Goal: Transaction & Acquisition: Purchase product/service

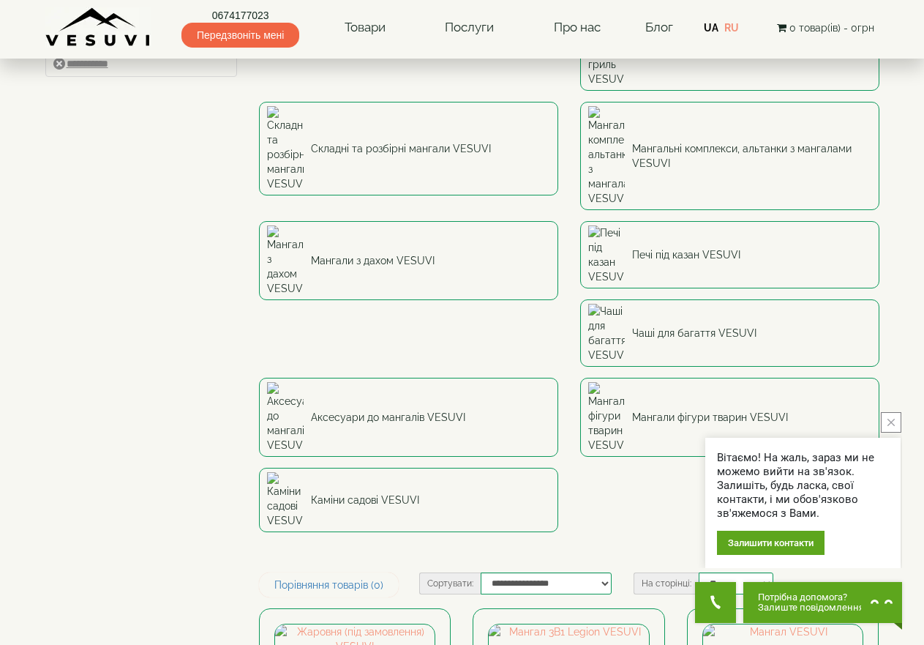
scroll to position [73, 0]
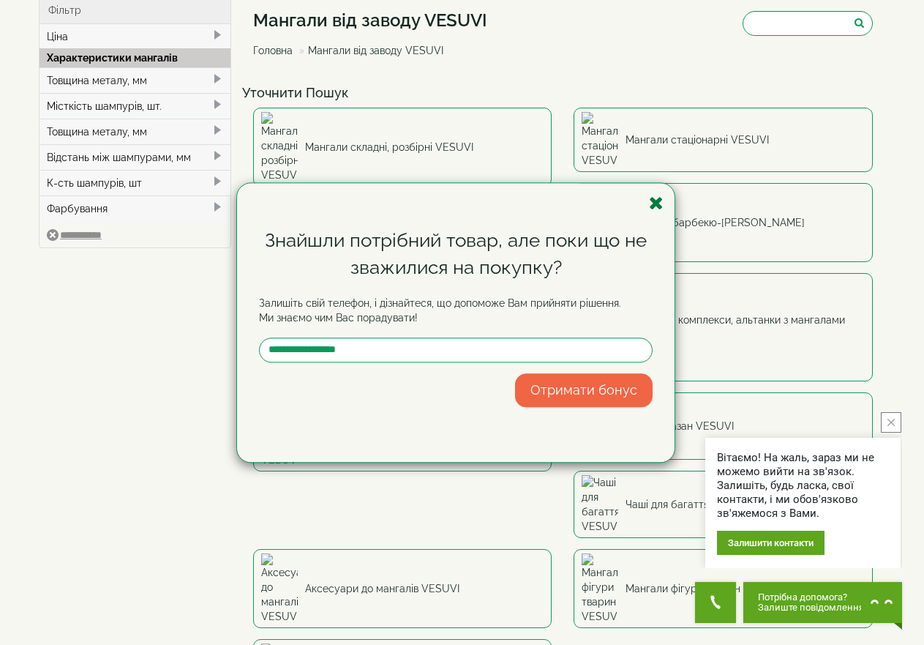
click at [653, 202] on icon "button" at bounding box center [656, 203] width 15 height 18
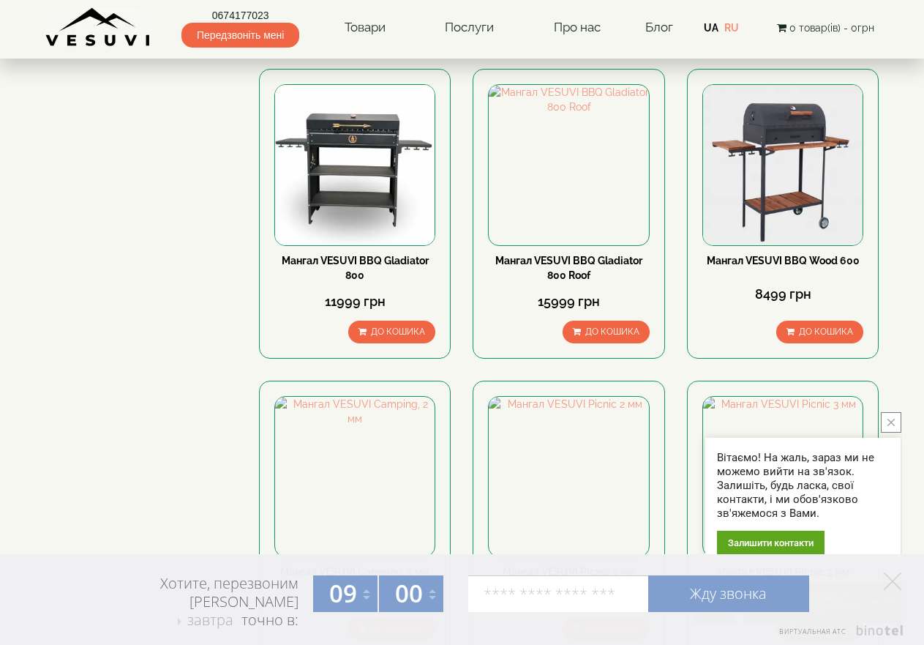
scroll to position [1756, 0]
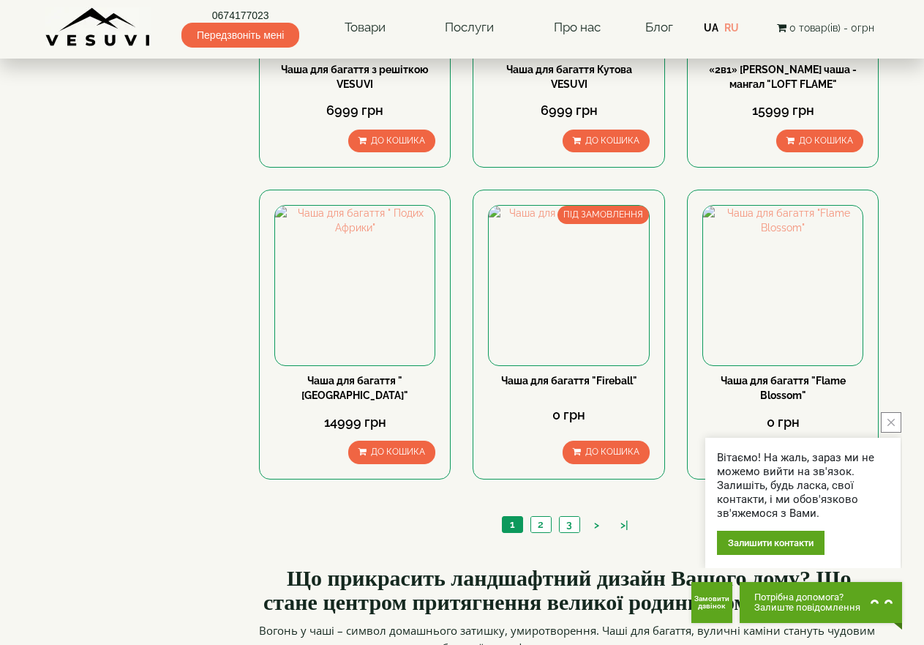
scroll to position [1537, 0]
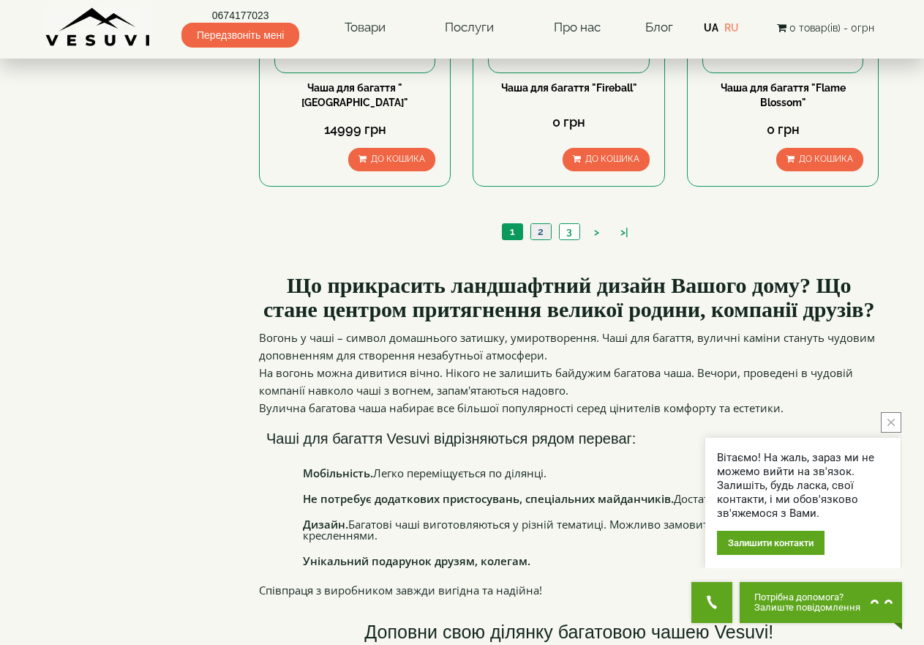
click at [541, 233] on link "2" at bounding box center [541, 231] width 20 height 15
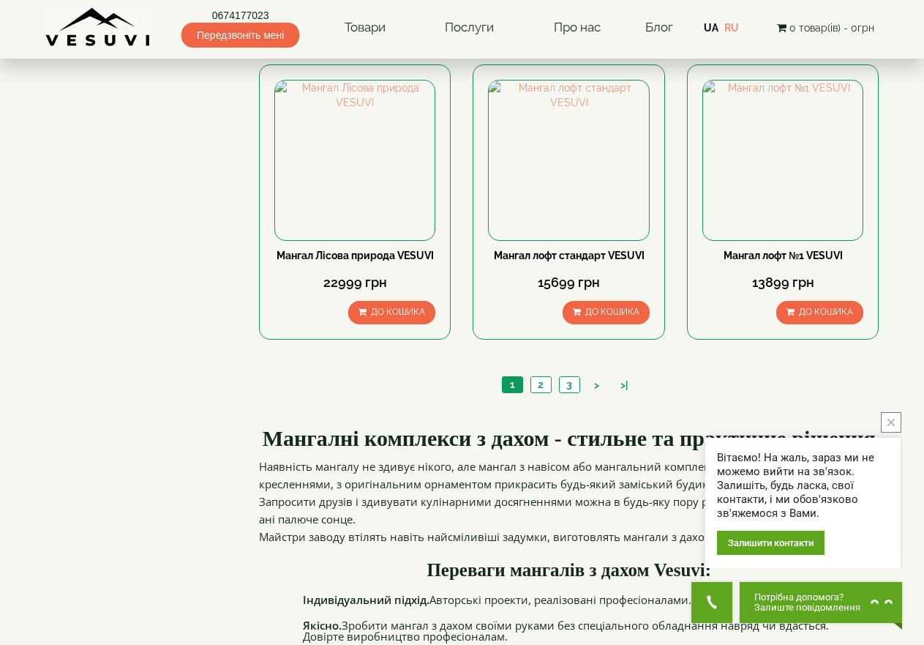
scroll to position [1390, 0]
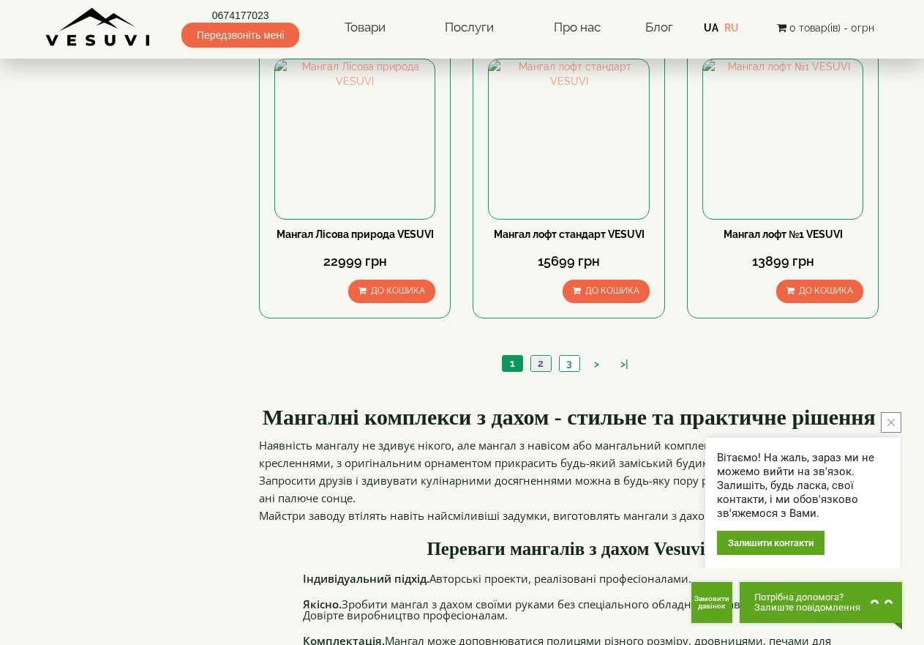
click at [541, 357] on link "2" at bounding box center [541, 363] width 20 height 15
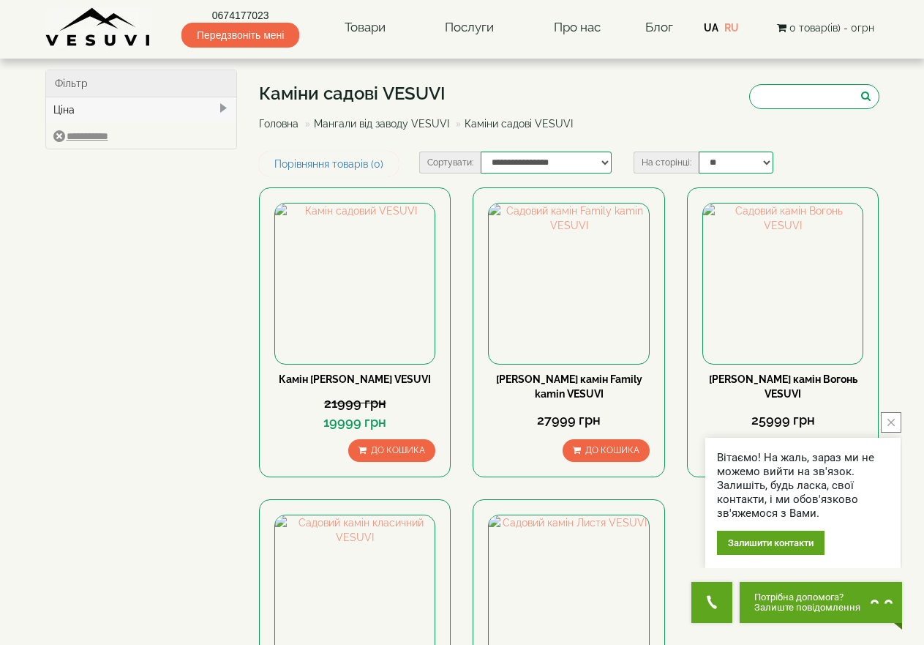
scroll to position [293, 0]
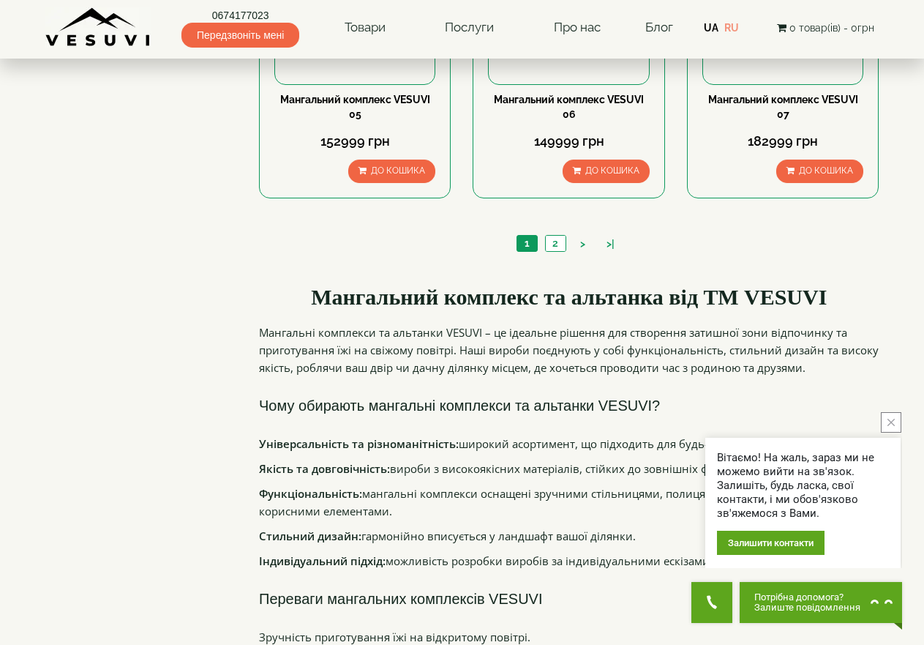
scroll to position [1537, 0]
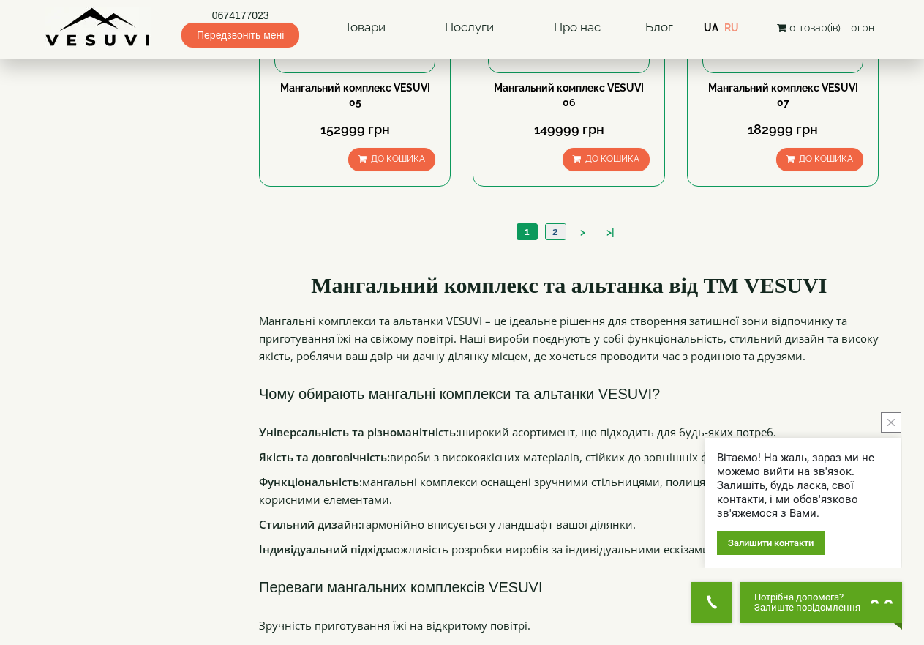
click at [551, 233] on link "2" at bounding box center [555, 231] width 20 height 15
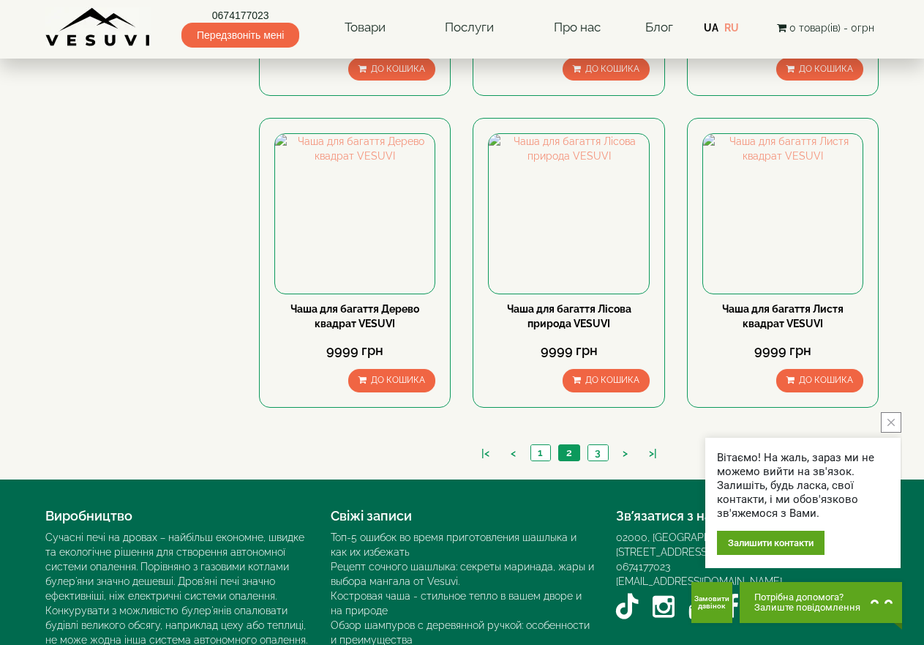
scroll to position [1317, 0]
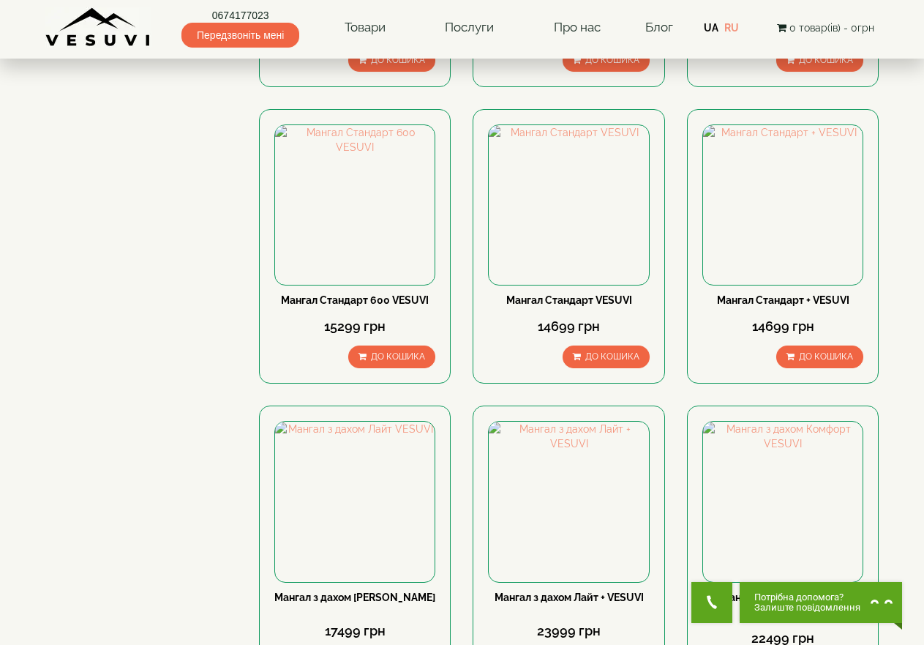
scroll to position [805, 0]
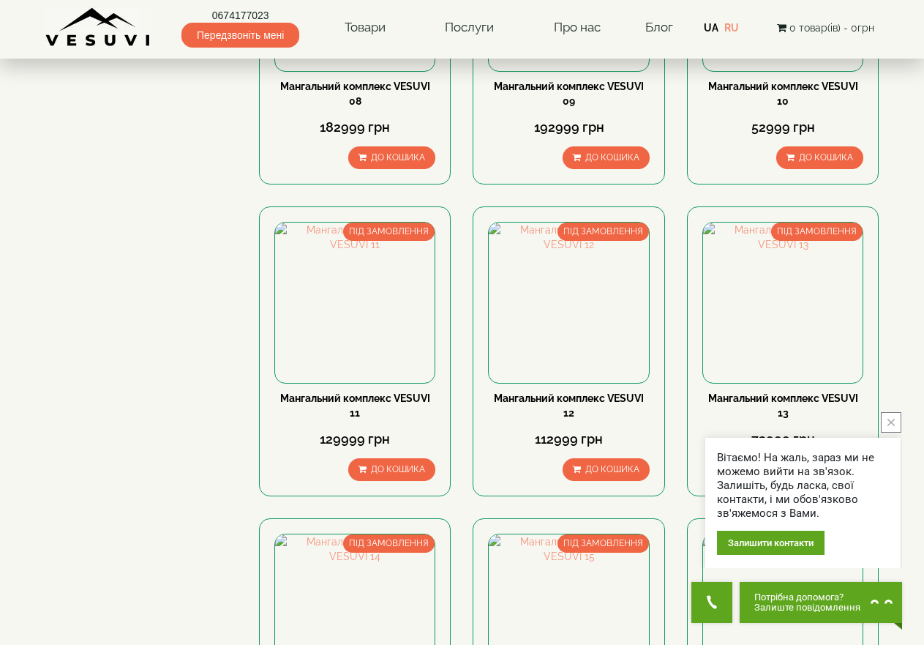
scroll to position [732, 0]
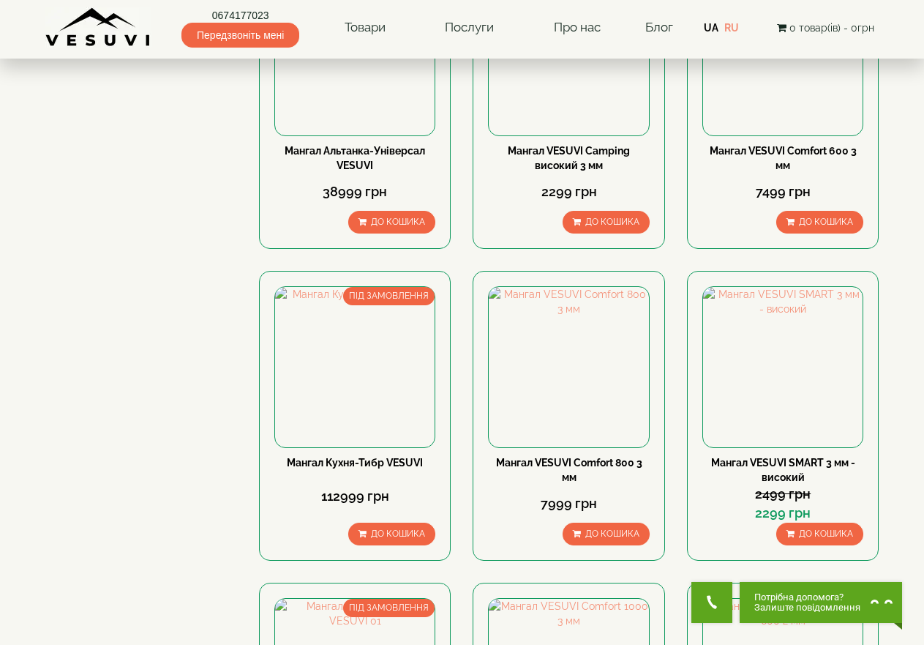
scroll to position [1799, 0]
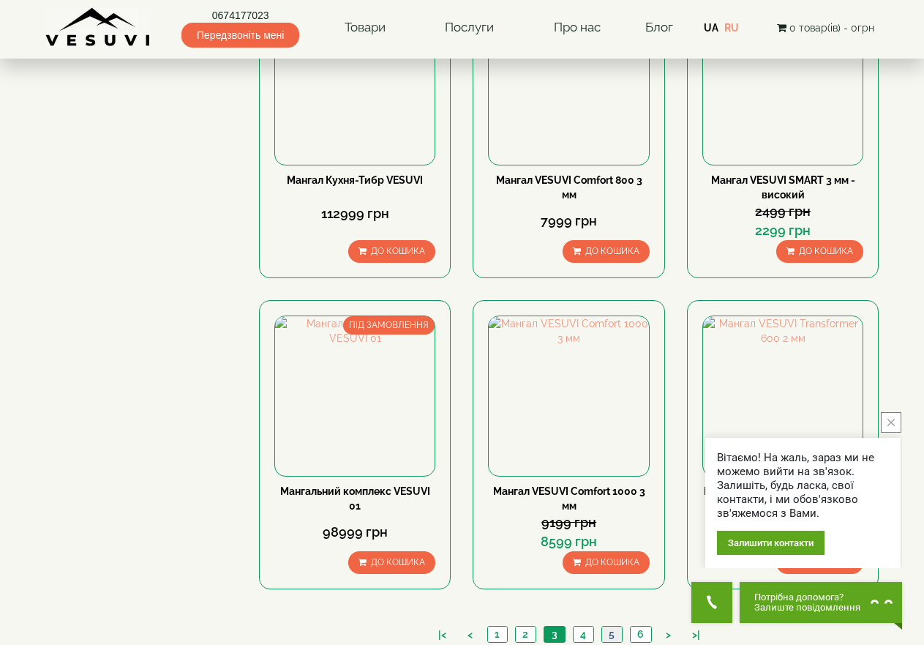
click at [614, 626] on link "5" at bounding box center [612, 633] width 20 height 15
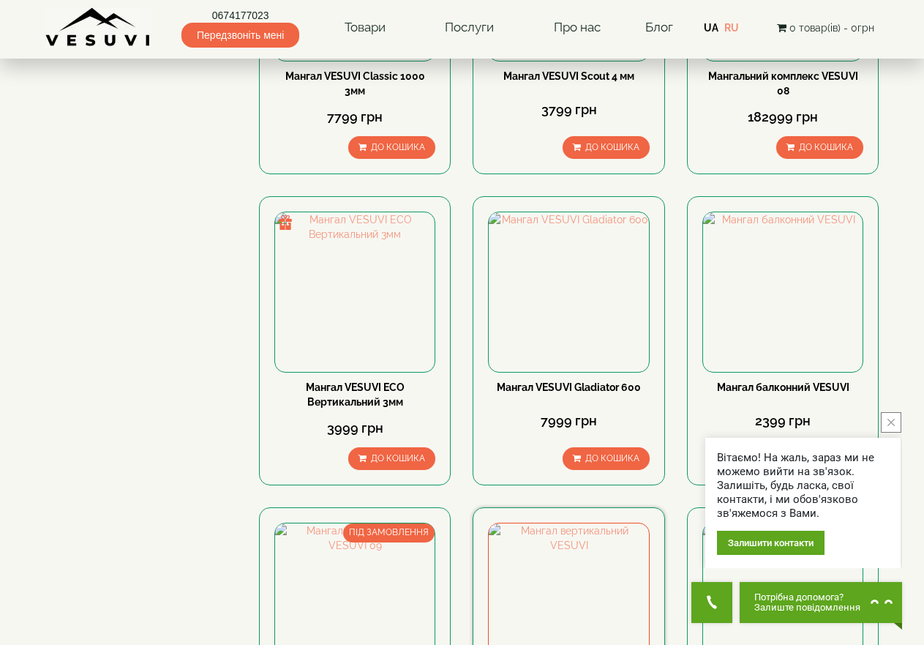
scroll to position [951, 0]
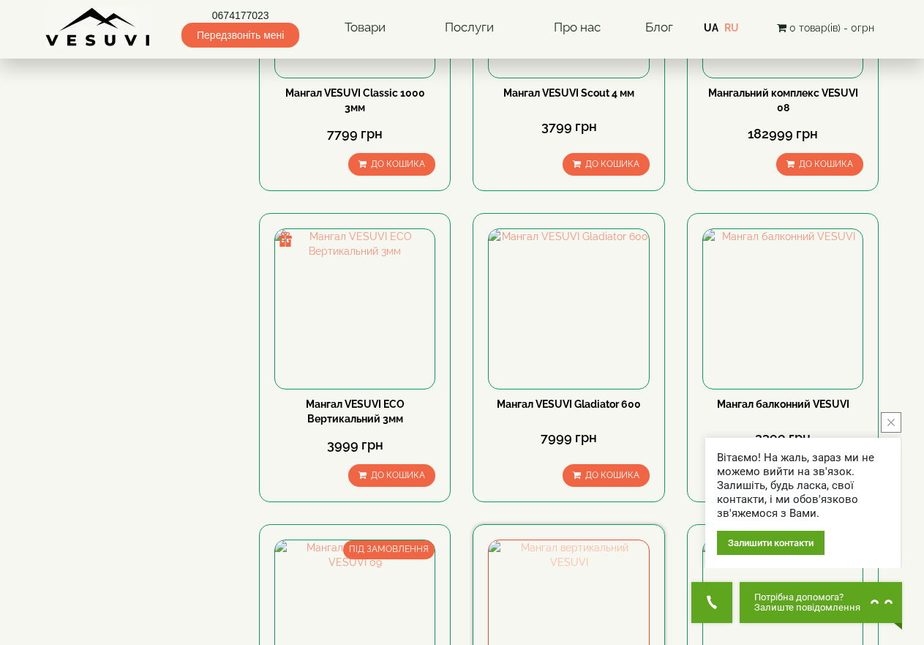
click at [588, 540] on img at bounding box center [569, 620] width 160 height 160
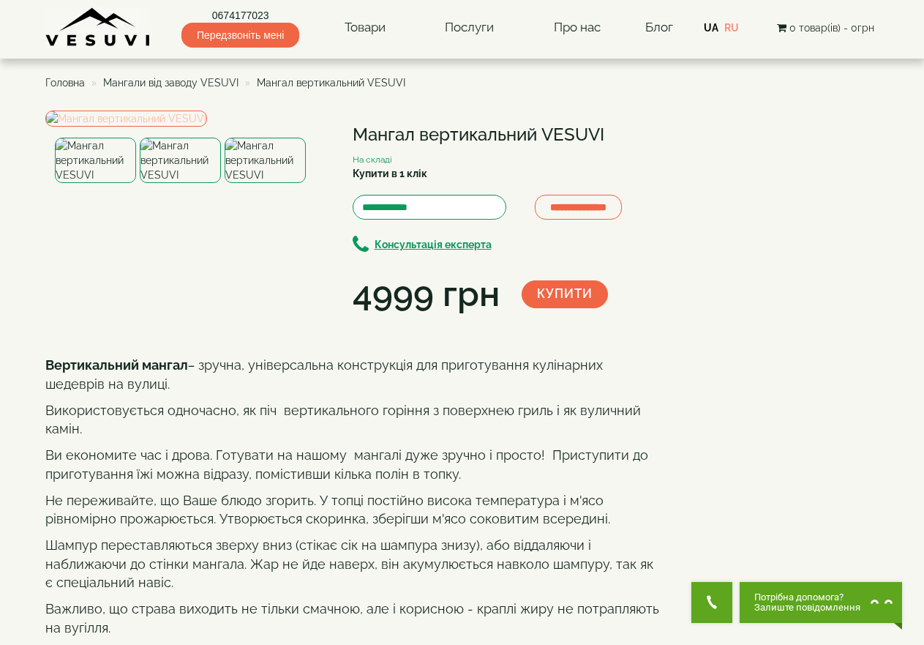
click at [207, 127] on img at bounding box center [126, 118] width 162 height 16
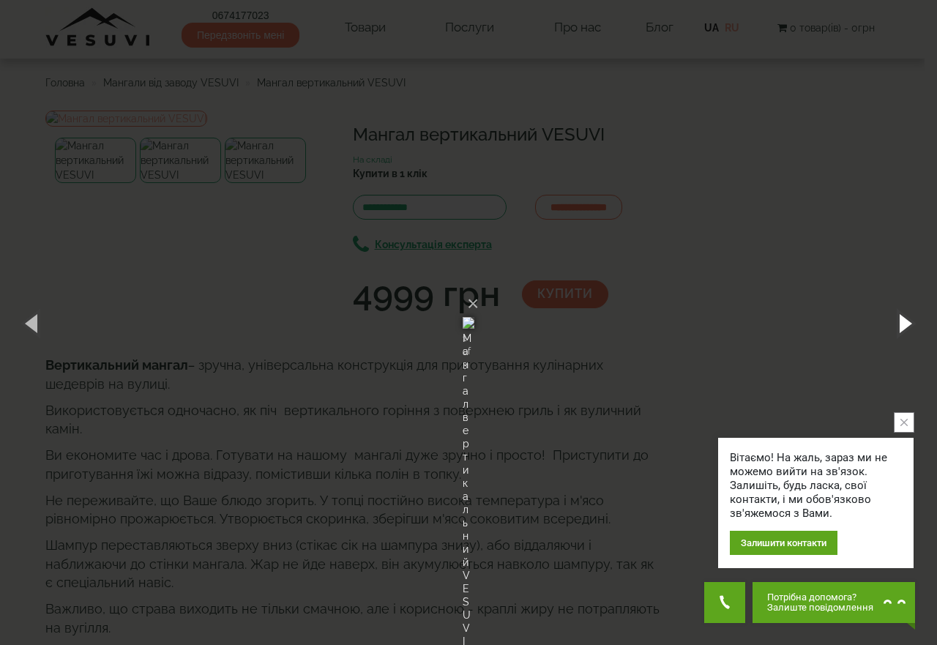
click at [904, 319] on button "button" at bounding box center [904, 322] width 66 height 80
click at [904, 318] on button "button" at bounding box center [904, 322] width 66 height 80
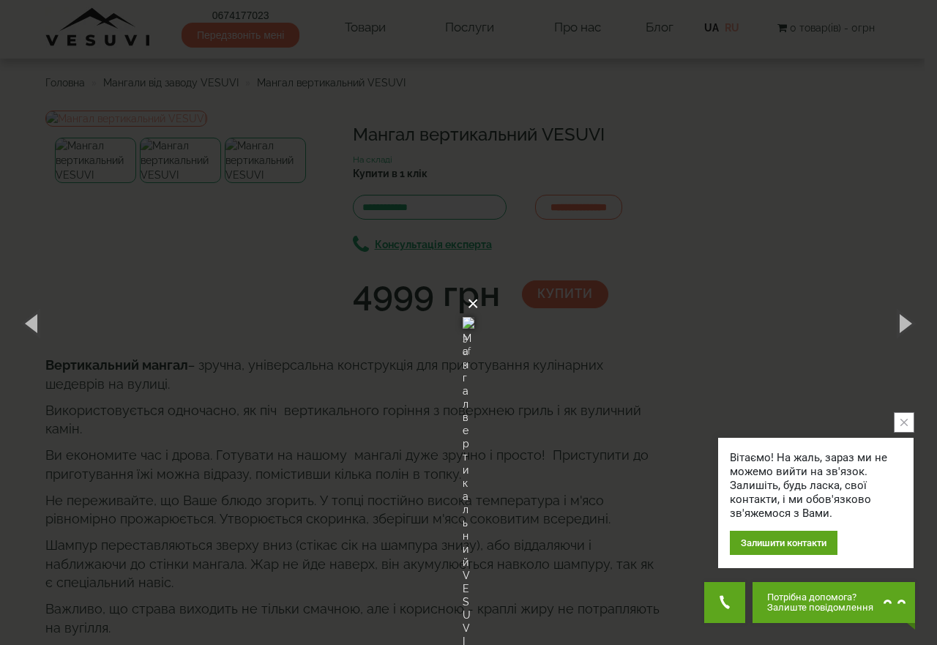
click at [479, 288] on button "×" at bounding box center [473, 304] width 12 height 32
